Goal: Task Accomplishment & Management: Manage account settings

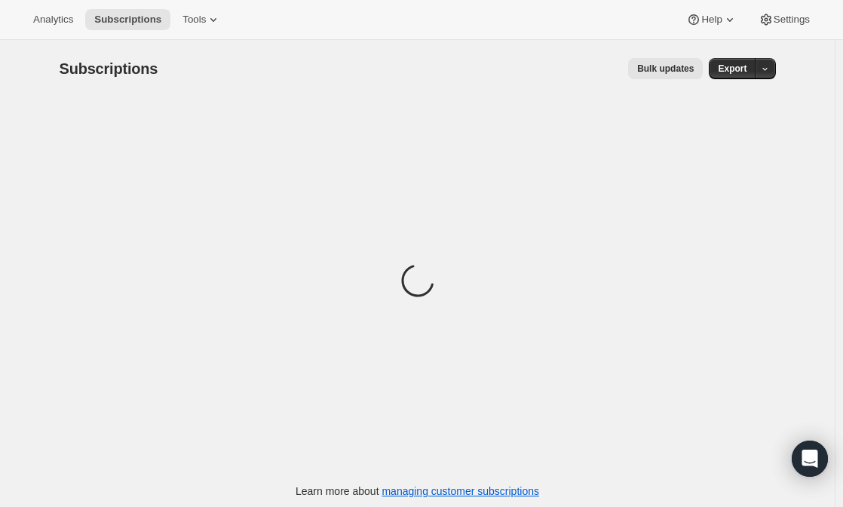
click at [37, 504] on div "Subscriptions. This page is ready Subscriptions Bulk updates More actions Bulk …" at bounding box center [417, 293] width 835 height 507
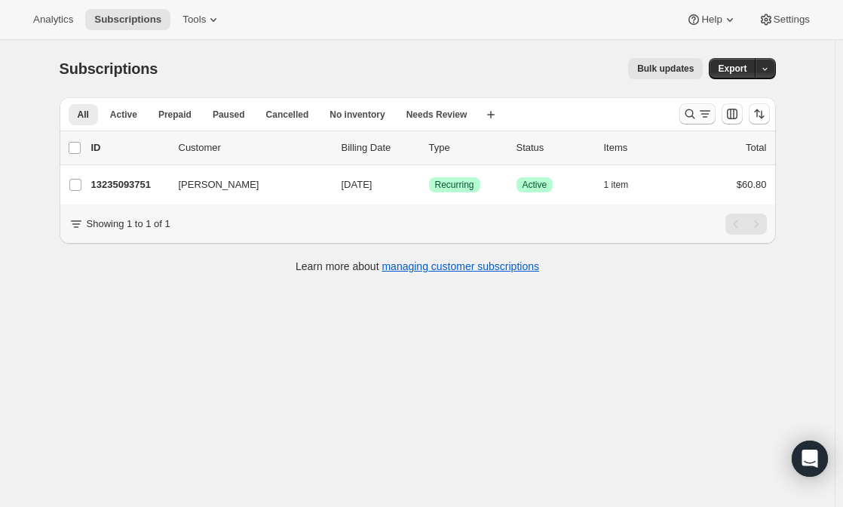
click at [687, 119] on icon "Search and filter results" at bounding box center [690, 113] width 15 height 15
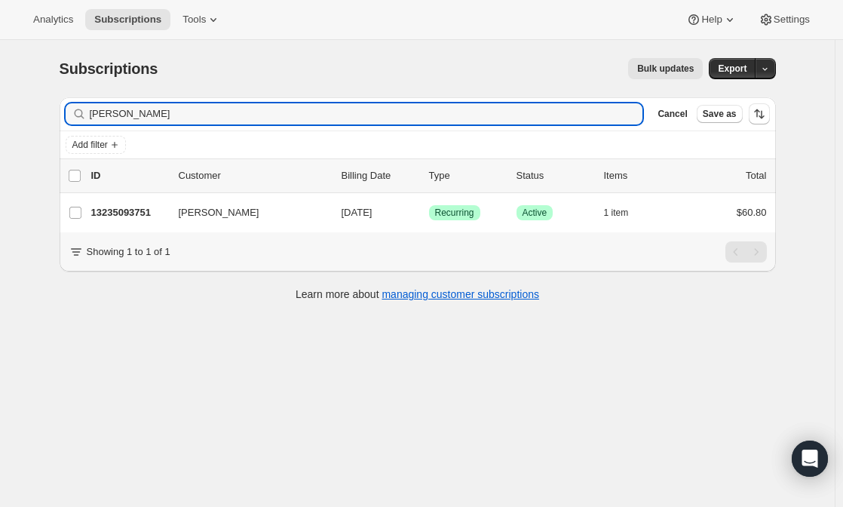
drag, startPoint x: 158, startPoint y: 116, endPoint x: 62, endPoint y: 97, distance: 98.5
click at [62, 97] on div "Filter subscribers [PERSON_NAME] Clear Cancel Save as Add filter 0 selected Upd…" at bounding box center [412, 201] width 729 height 232
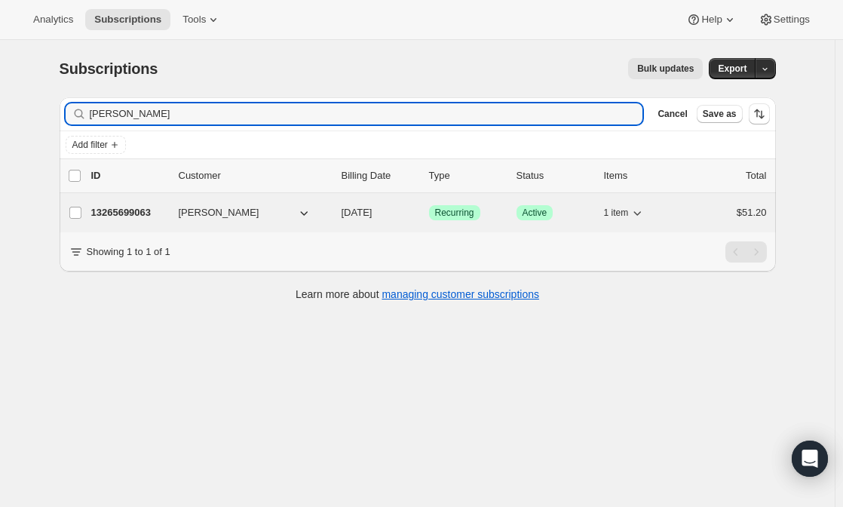
type input "[PERSON_NAME]"
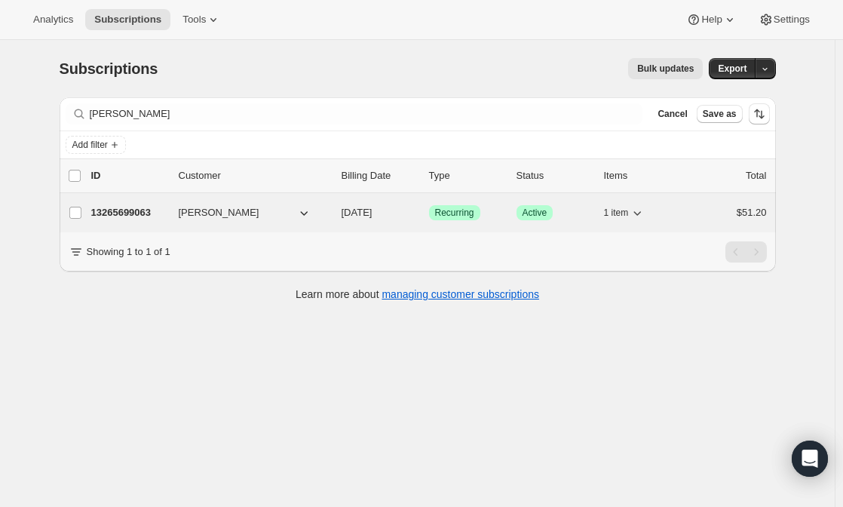
click at [192, 204] on div "13265699063 [PERSON_NAME] [DATE] Success Recurring Success Active 1 item $51.20" at bounding box center [429, 212] width 676 height 21
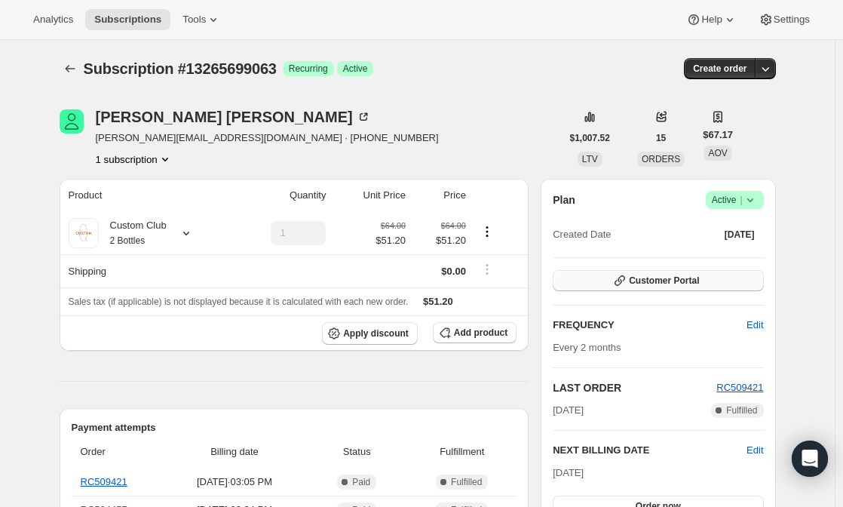
scroll to position [72, 0]
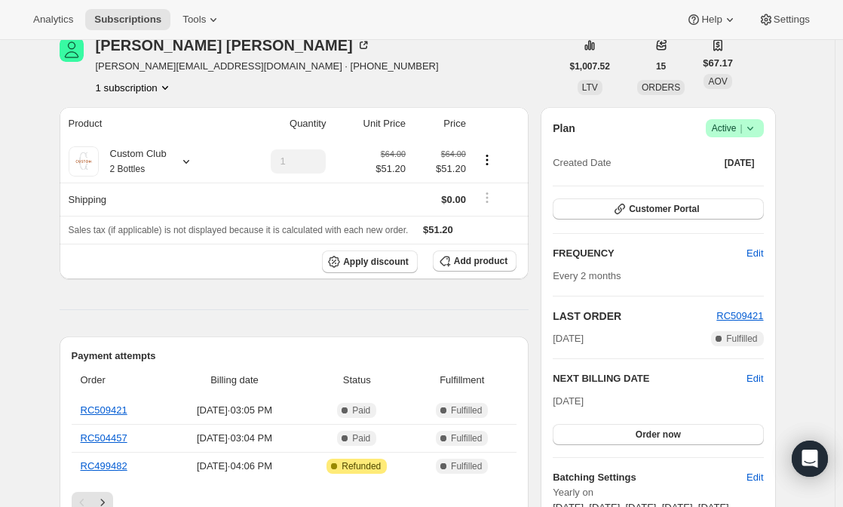
click at [758, 137] on span "Success Active |" at bounding box center [735, 128] width 58 height 18
click at [738, 184] on span "Cancel subscription" at bounding box center [739, 183] width 85 height 11
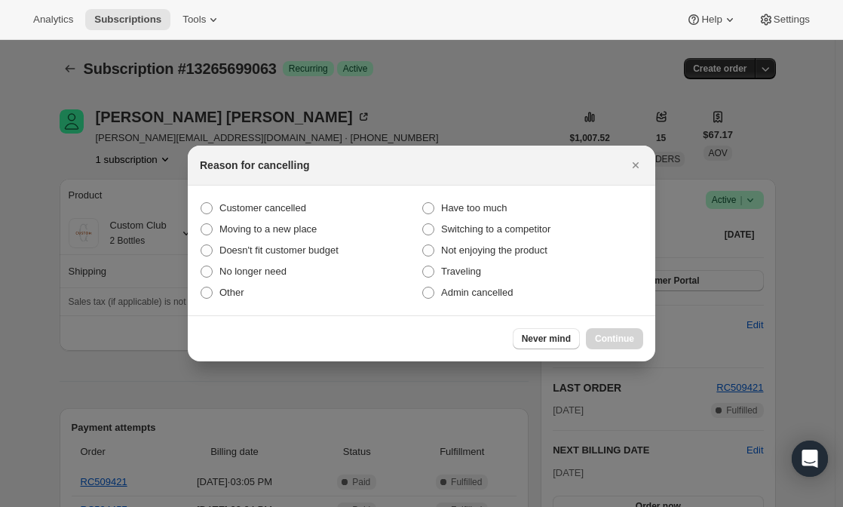
scroll to position [0, 0]
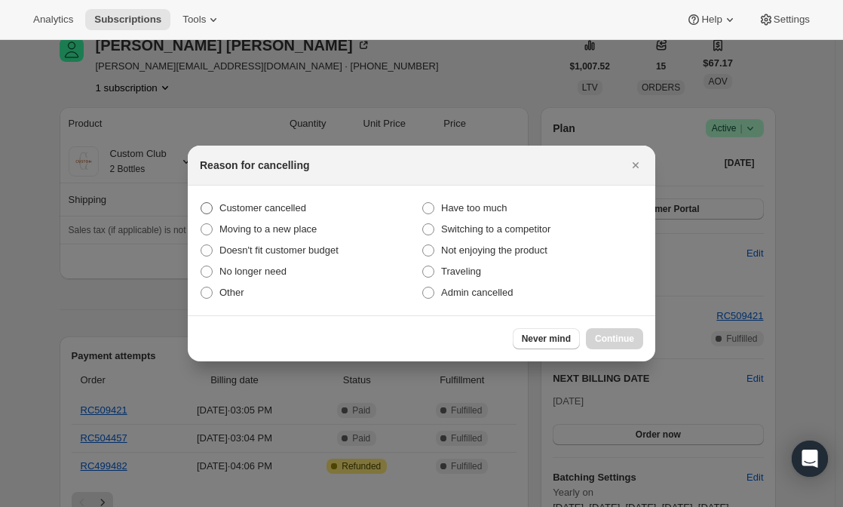
click at [235, 211] on span "Customer cancelled" at bounding box center [262, 207] width 87 height 11
click at [201, 203] on input "Customer cancelled" at bounding box center [201, 202] width 1 height 1
radio input "true"
click at [612, 340] on span "Continue" at bounding box center [614, 339] width 39 height 12
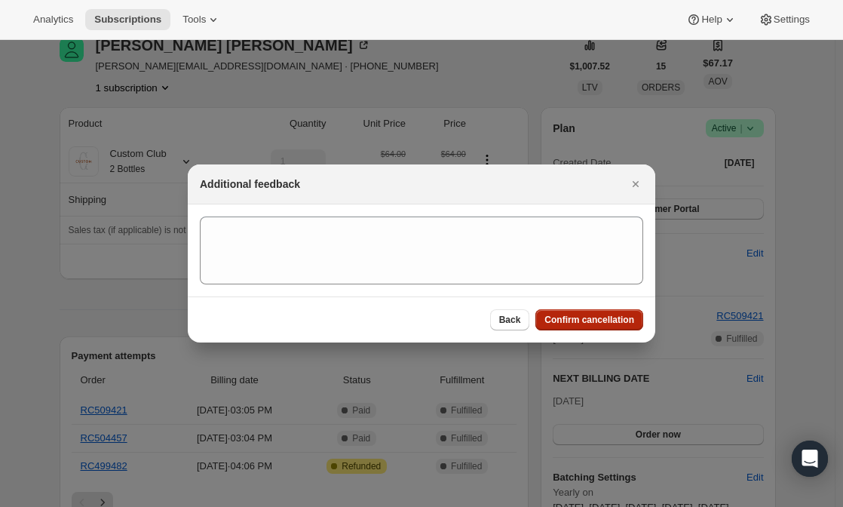
click at [589, 322] on span "Confirm cancellation" at bounding box center [589, 320] width 90 height 12
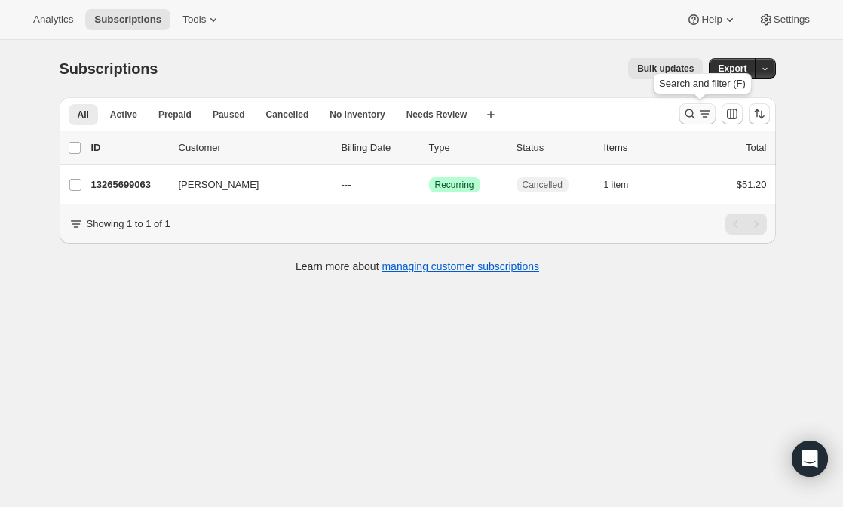
click at [715, 106] on button "Search and filter results" at bounding box center [697, 113] width 36 height 21
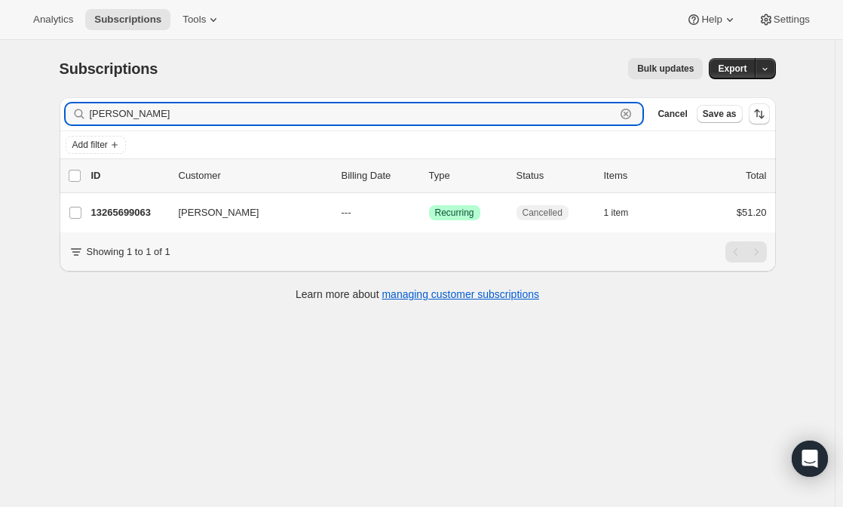
drag, startPoint x: 137, startPoint y: 115, endPoint x: 41, endPoint y: 101, distance: 96.8
click at [41, 101] on div "Subscriptions. This page is ready Subscriptions Bulk updates More actions Bulk …" at bounding box center [417, 293] width 835 height 507
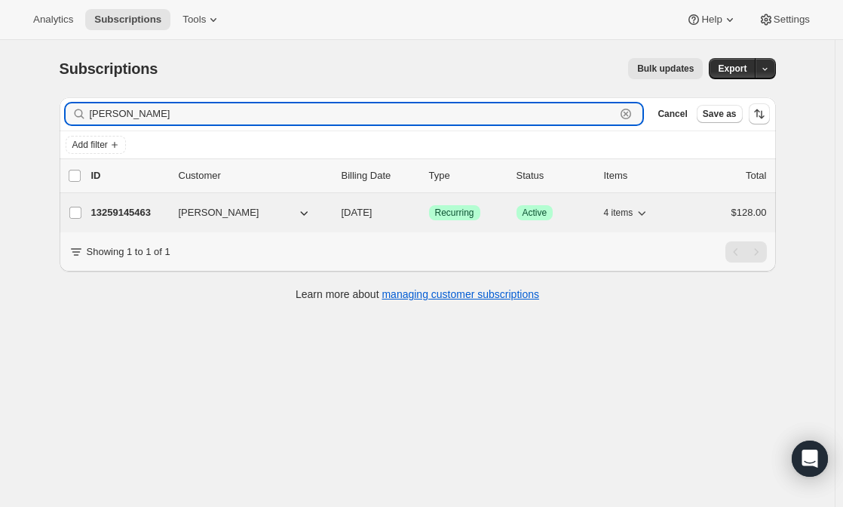
type input "[PERSON_NAME]"
click at [526, 211] on span "Success Active" at bounding box center [535, 212] width 37 height 15
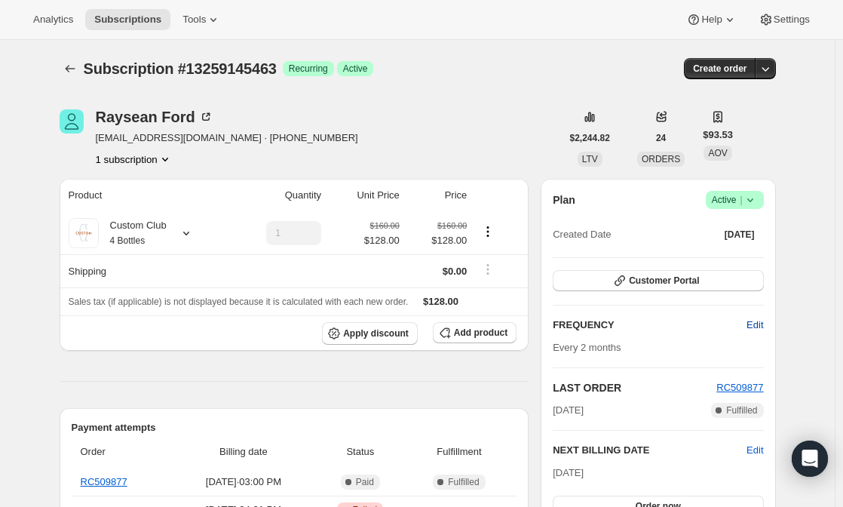
click at [752, 328] on span "Edit" at bounding box center [755, 324] width 17 height 15
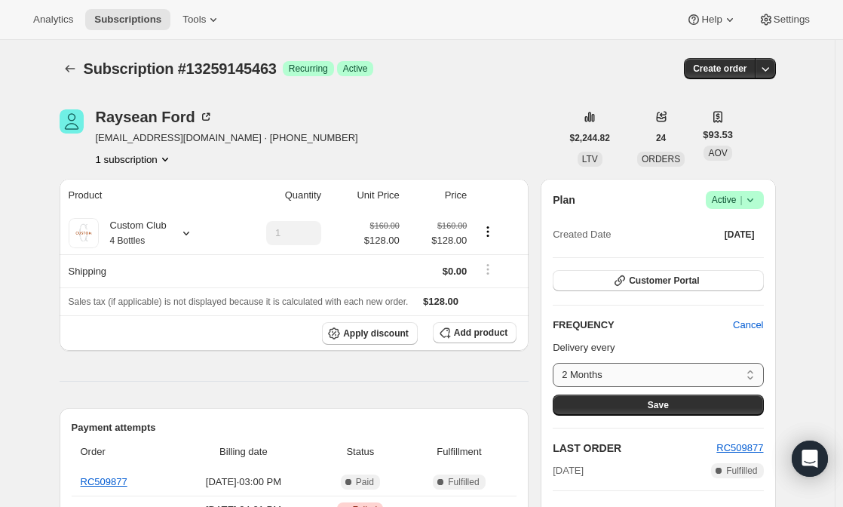
click at [747, 375] on select "2 Months Custom..." at bounding box center [658, 375] width 210 height 24
click at [731, 345] on p "Delivery every" at bounding box center [658, 347] width 210 height 15
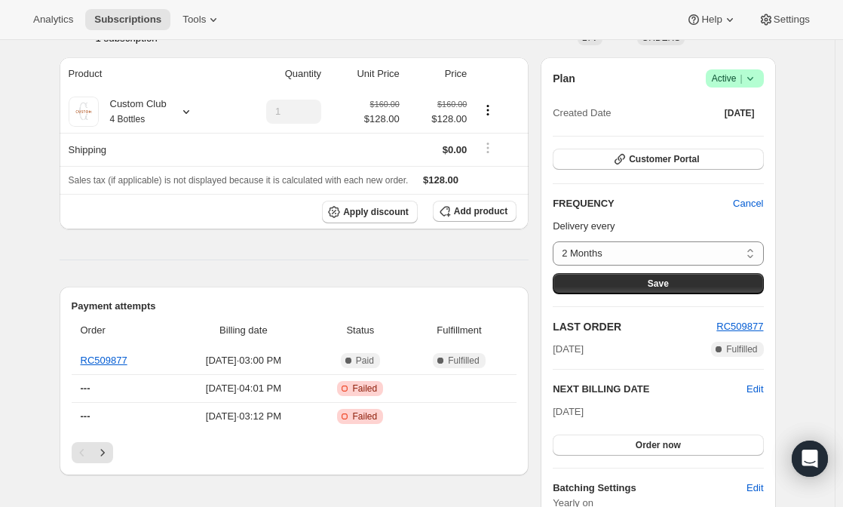
click at [748, 85] on icon at bounding box center [750, 78] width 15 height 15
click at [744, 103] on span "Pause subscription" at bounding box center [738, 108] width 83 height 11
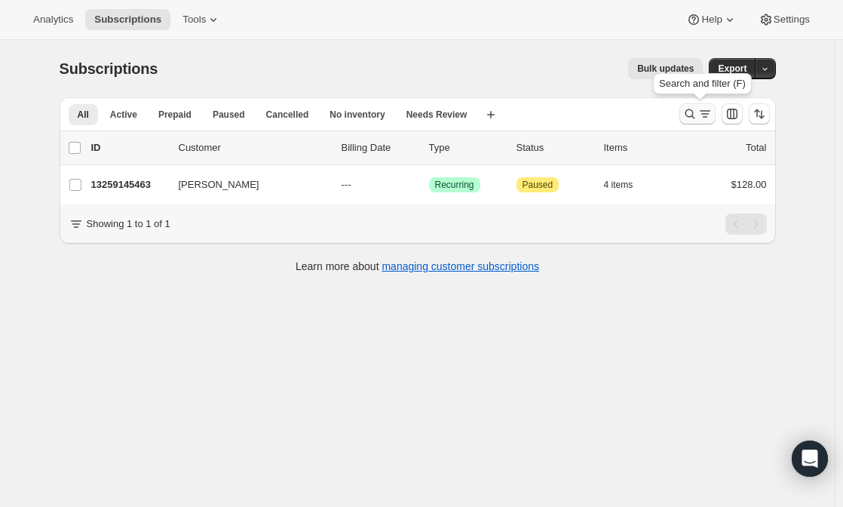
click at [689, 112] on icon "Search and filter results" at bounding box center [690, 113] width 15 height 15
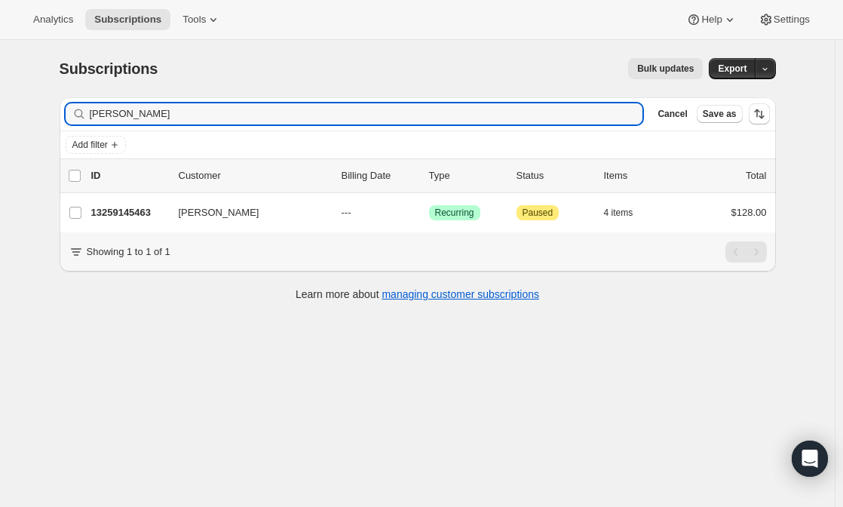
click at [160, 128] on div "Filter subscribers [PERSON_NAME] Clear Cancel Save as" at bounding box center [418, 113] width 716 height 33
drag, startPoint x: 164, startPoint y: 116, endPoint x: 69, endPoint y: 113, distance: 95.1
click at [69, 113] on div "[PERSON_NAME] Clear" at bounding box center [355, 113] width 578 height 21
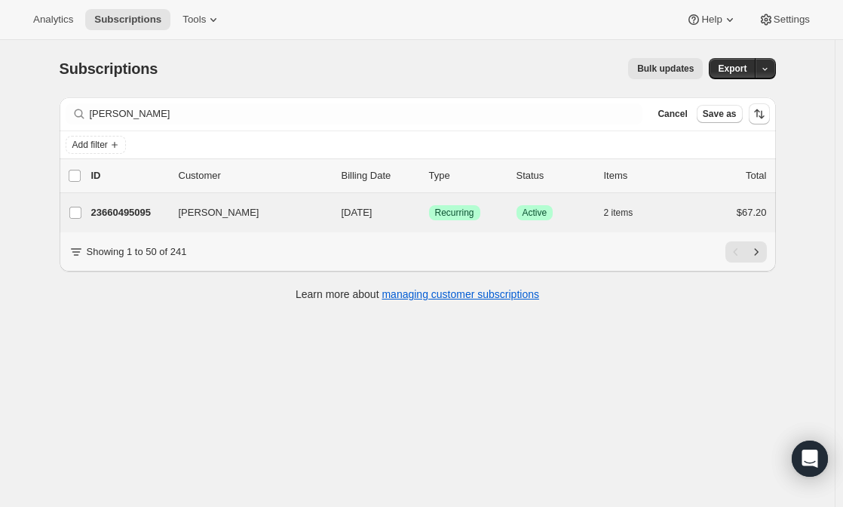
click at [205, 223] on div "[PERSON_NAME] 23660495095 [PERSON_NAME] [DATE] Success Recurring Success Active…" at bounding box center [418, 212] width 716 height 39
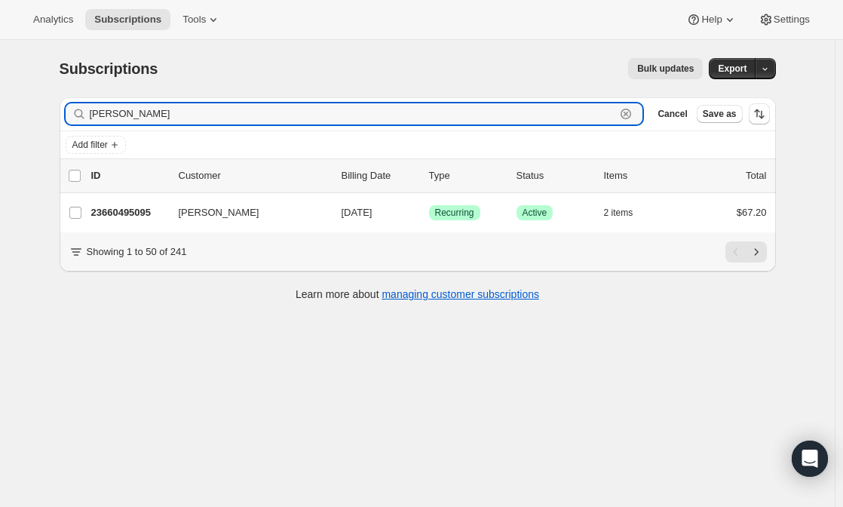
drag, startPoint x: 186, startPoint y: 109, endPoint x: 60, endPoint y: 103, distance: 126.1
click at [60, 103] on div "Filter subscribers [PERSON_NAME] Clear Cancel Save as Add filter 0 selected Upd…" at bounding box center [412, 201] width 729 height 232
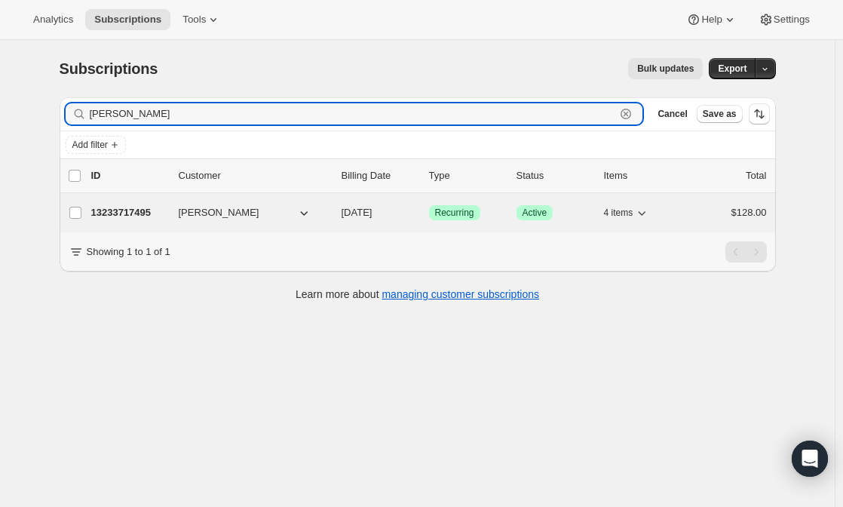
type input "[PERSON_NAME]"
click at [219, 213] on span "[PERSON_NAME]" at bounding box center [219, 212] width 81 height 15
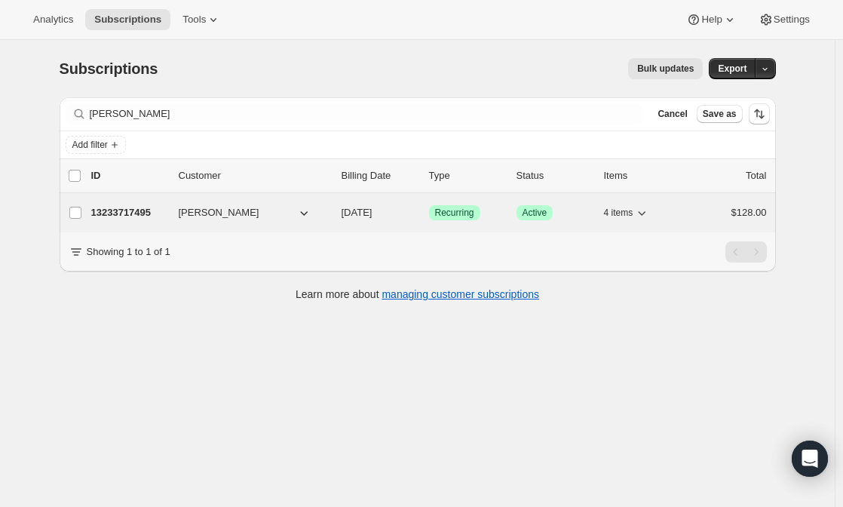
click at [109, 219] on p "13233717495" at bounding box center [128, 212] width 75 height 15
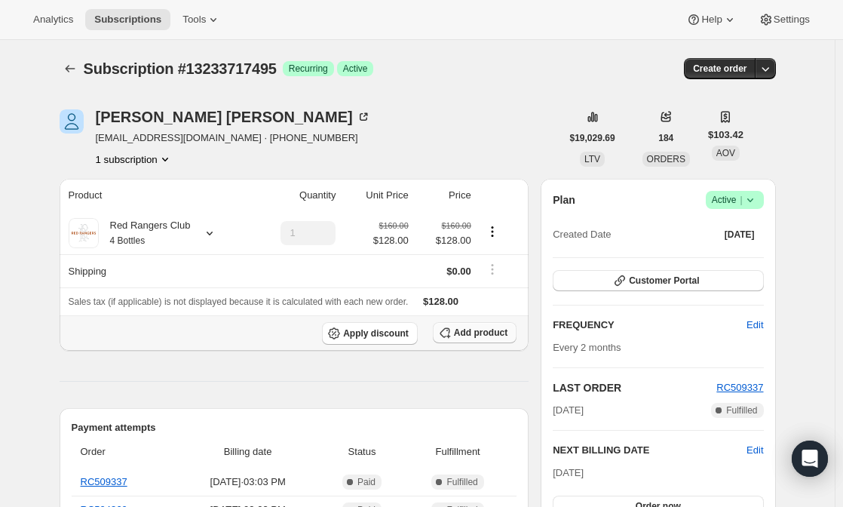
click at [462, 336] on span "Add product" at bounding box center [481, 333] width 54 height 12
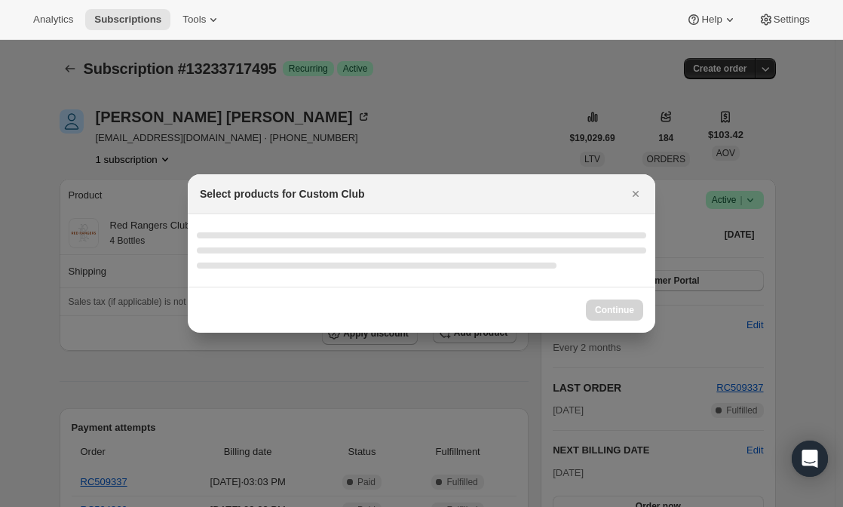
select select "gid://shopify/ProductVariant/49231431991543"
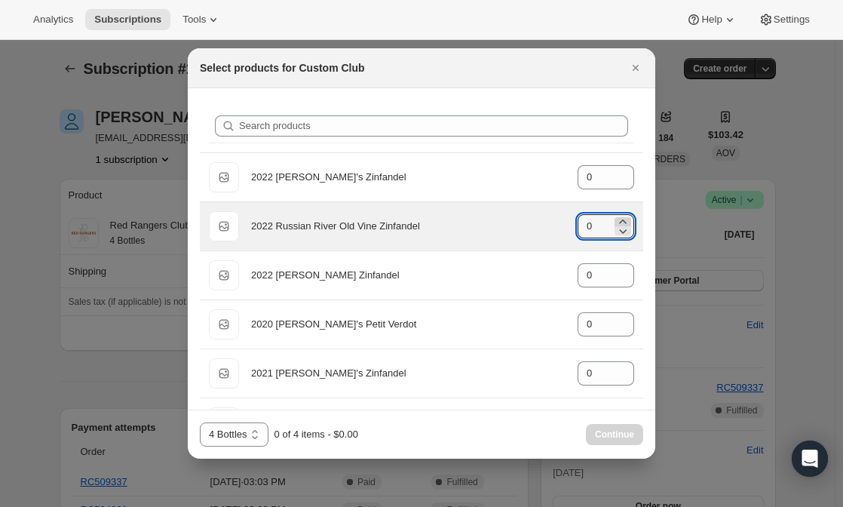
click at [615, 216] on icon ":r107:" at bounding box center [622, 221] width 15 height 15
type input "1"
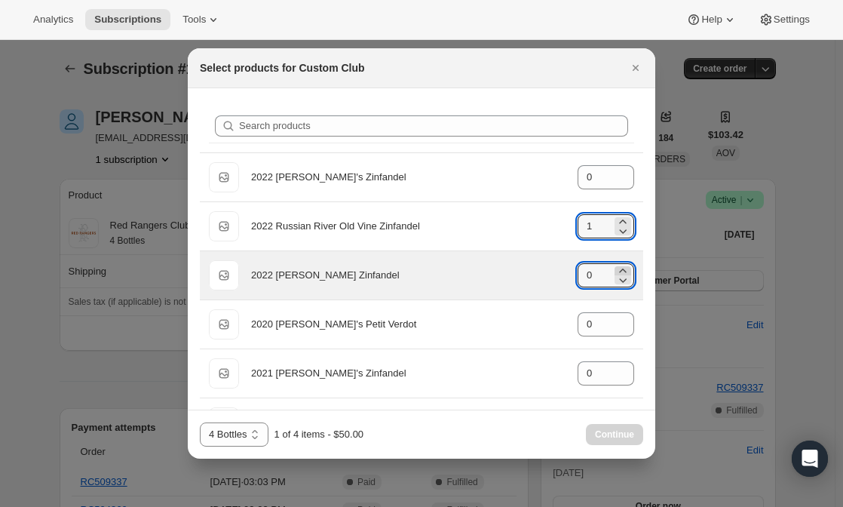
click at [619, 269] on icon ":r107:" at bounding box center [622, 270] width 7 height 4
type input "1"
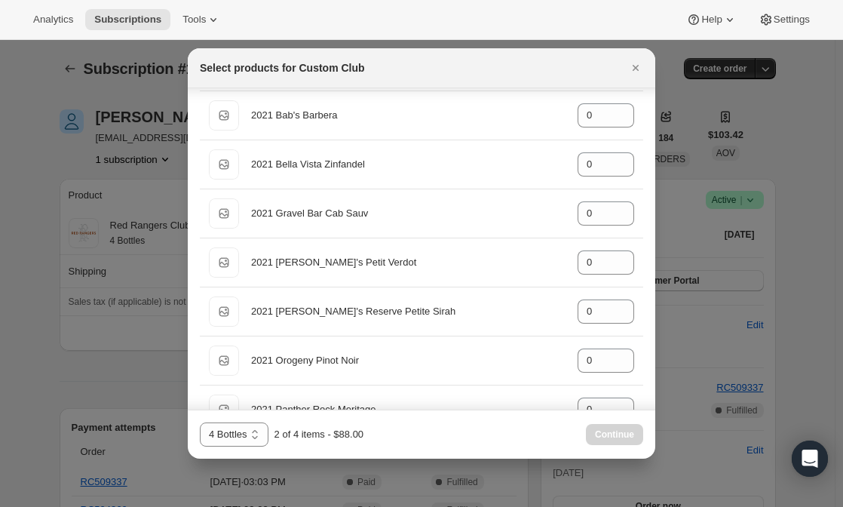
scroll to position [749, 0]
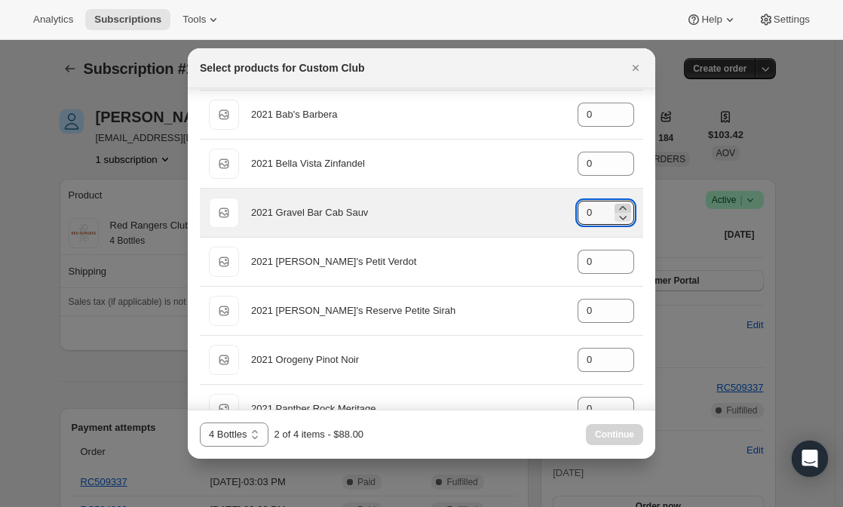
click at [618, 204] on icon ":r107:" at bounding box center [622, 208] width 15 height 15
type input "1"
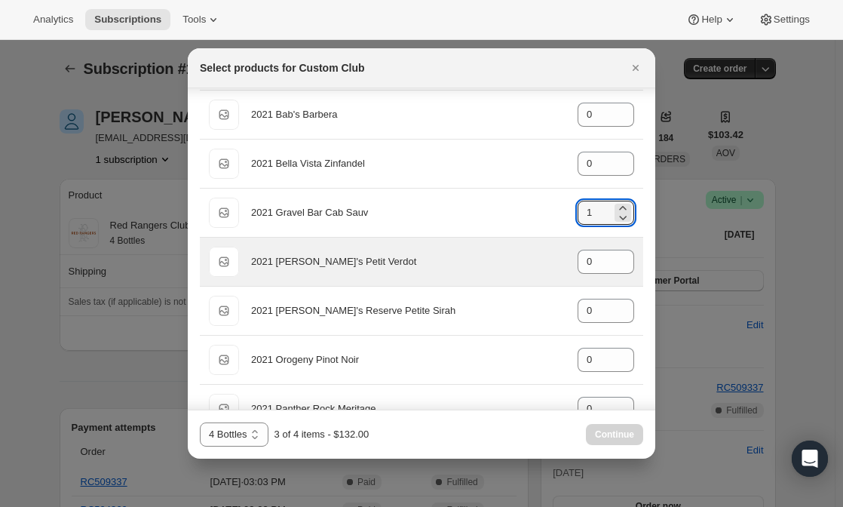
scroll to position [824, 0]
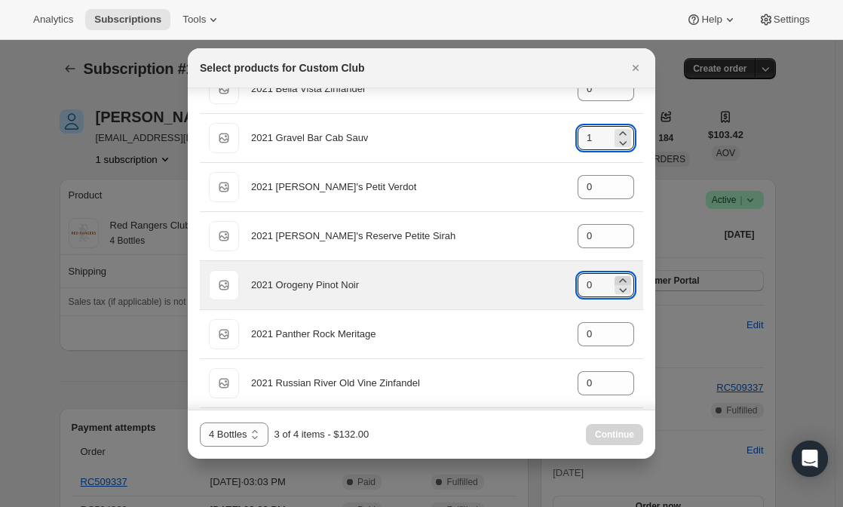
click at [615, 275] on icon ":r107:" at bounding box center [622, 280] width 15 height 15
type input "1"
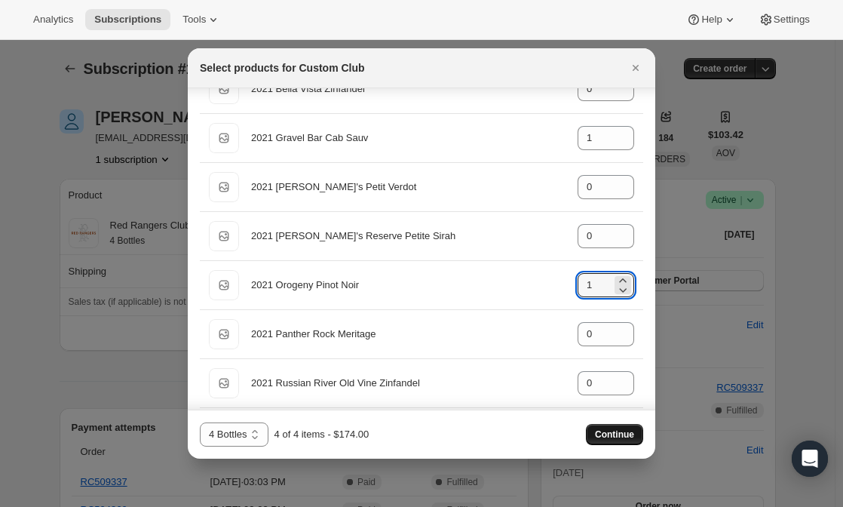
click at [610, 428] on button "Continue" at bounding box center [614, 434] width 57 height 21
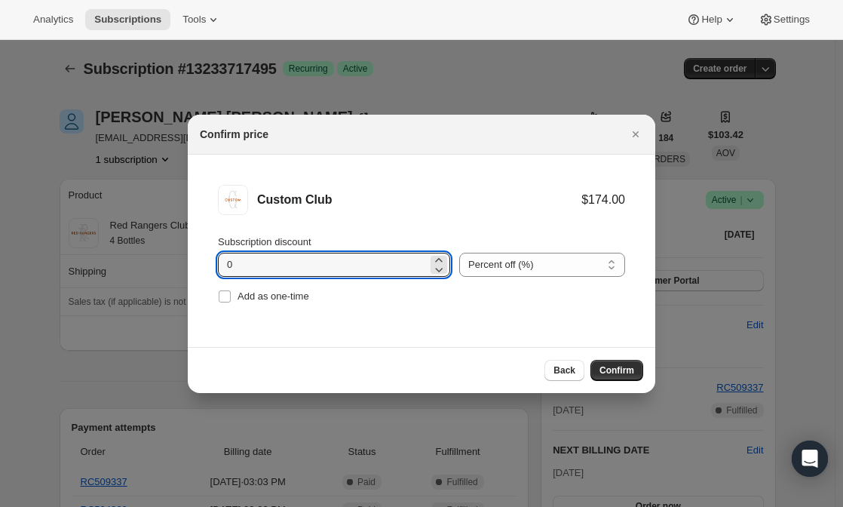
drag, startPoint x: 324, startPoint y: 256, endPoint x: 191, endPoint y: 241, distance: 134.3
click at [191, 241] on li "Custom Club $174.00 Subscription discount 0 Percent off (%) Amount off ($) Perc…" at bounding box center [422, 246] width 468 height 183
type input "20"
click at [601, 367] on span "Confirm" at bounding box center [617, 370] width 35 height 12
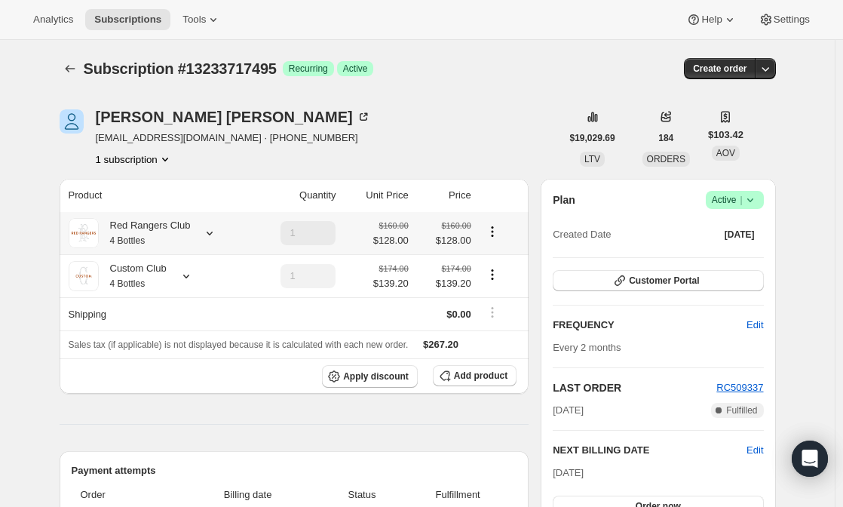
click at [493, 227] on icon "Product actions" at bounding box center [492, 231] width 15 height 15
click at [498, 284] on span "Remove" at bounding box center [495, 286] width 36 height 11
type input "0"
